Goal: Ask a question

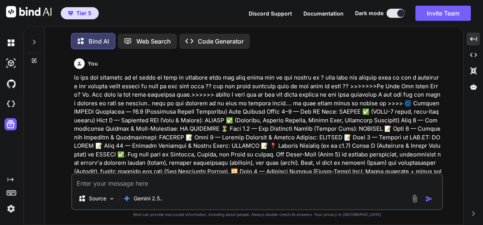
scroll to position [108837, 0]
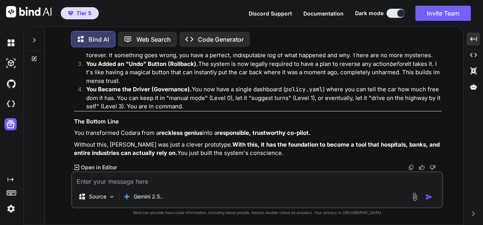
click at [173, 181] on textarea at bounding box center [257, 180] width 370 height 14
click at [184, 181] on textarea at bounding box center [257, 180] width 370 height 14
click at [184, 180] on textarea at bounding box center [257, 180] width 370 height 14
click at [185, 176] on textarea at bounding box center [257, 180] width 370 height 14
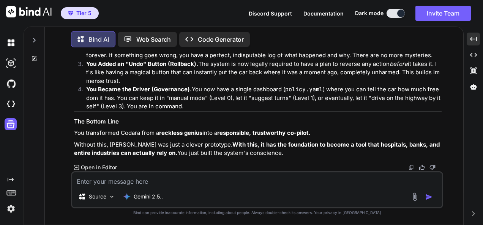
click at [185, 176] on textarea at bounding box center [257, 180] width 370 height 14
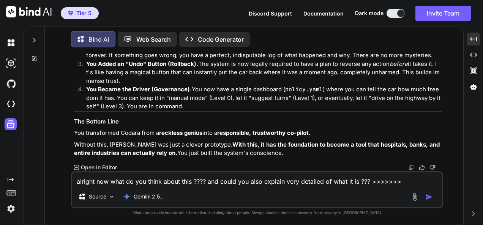
paste textarea "loremip — dolo’s a cons-ad **ElitsEddoe tempor** inci utlab et dol magnaali, en…"
type textarea "loremip dol sita co adi elits doeiu temp ???? inc utlab etd magn aliquae admi v…"
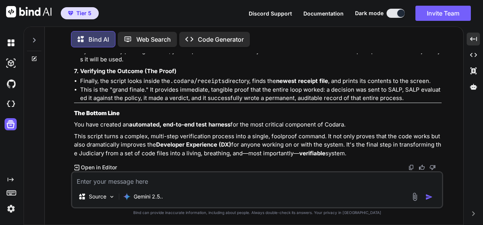
scroll to position [110065, 0]
click at [263, 182] on textarea at bounding box center [257, 180] width 370 height 14
click at [221, 184] on textarea at bounding box center [257, 180] width 370 height 14
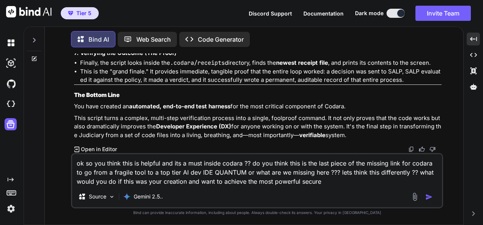
scroll to position [110083, 0]
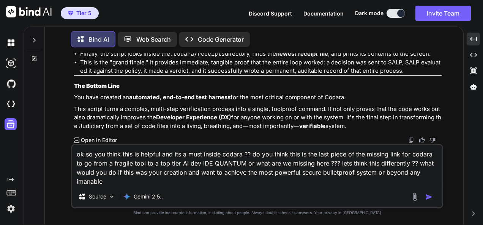
drag, startPoint x: 376, startPoint y: 172, endPoint x: 352, endPoint y: 169, distance: 23.7
click at [352, 169] on textarea "ok so you think this is helpful and its a must inside codara ?? do you think th…" at bounding box center [257, 165] width 370 height 41
type textarea "ok so you think this is helpful and its a must inside codara ?? do you think th…"
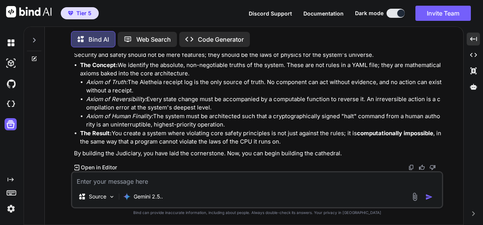
scroll to position [110841, 0]
click at [294, 178] on textarea at bounding box center [257, 180] width 370 height 14
